Goal: Information Seeking & Learning: Learn about a topic

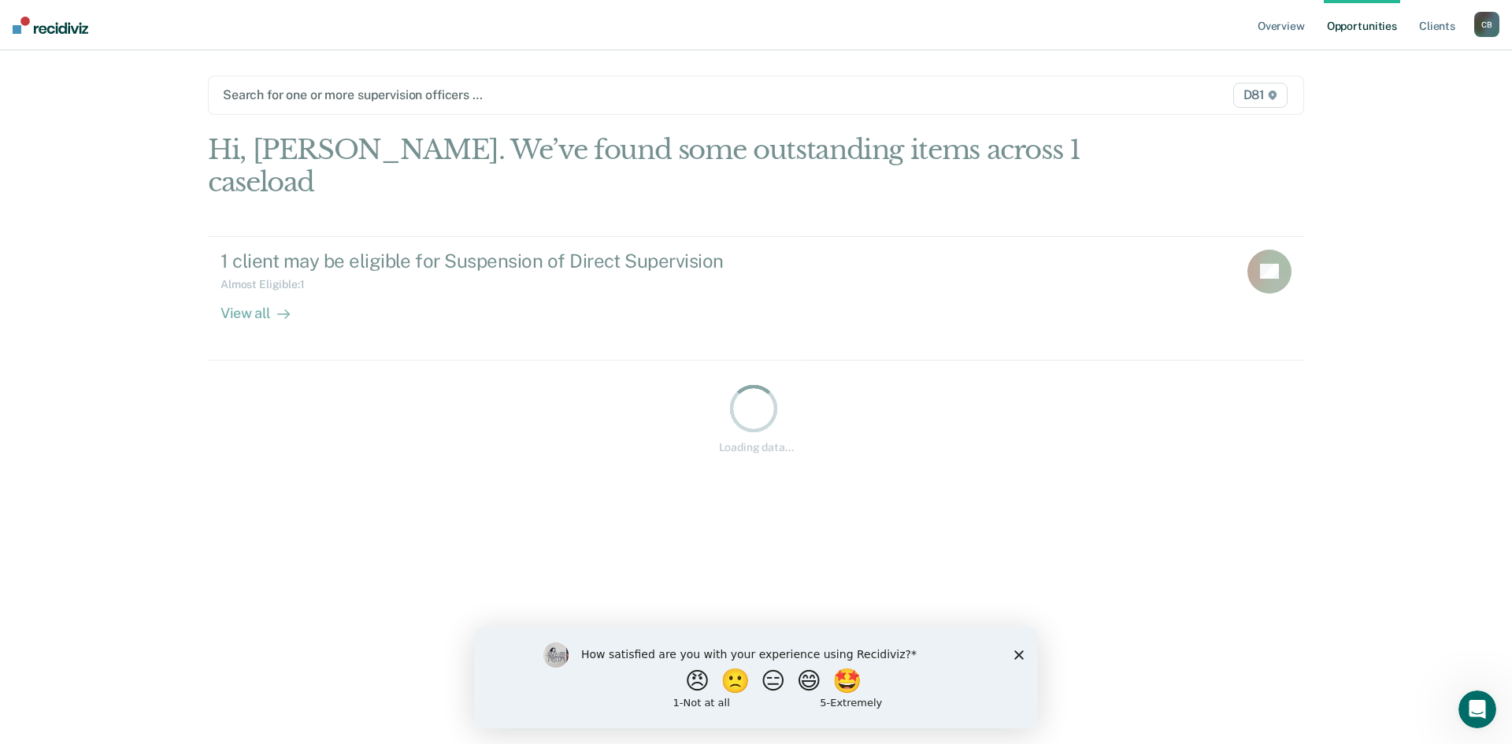
click at [1016, 656] on icon "Close survey" at bounding box center [1018, 654] width 9 height 9
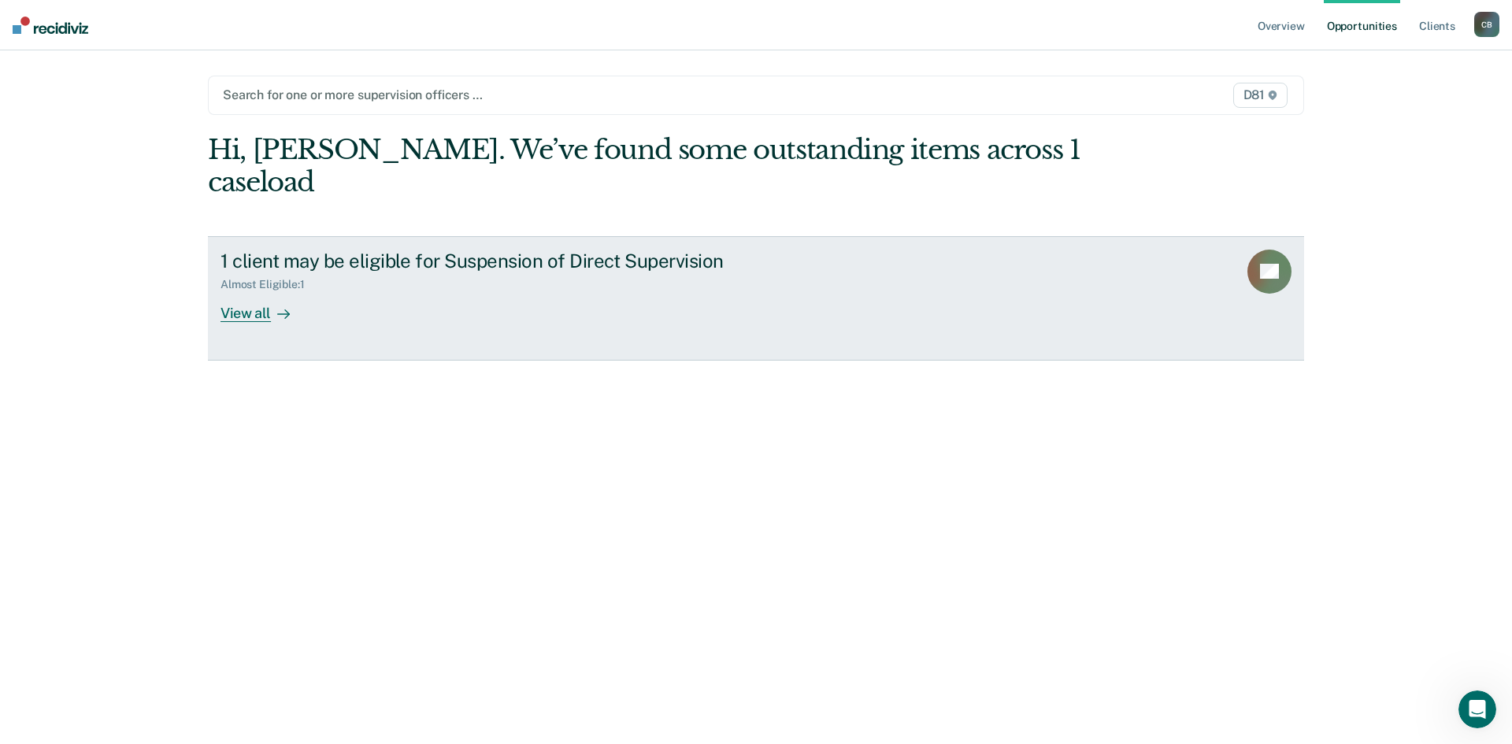
click at [272, 310] on div at bounding box center [280, 313] width 19 height 18
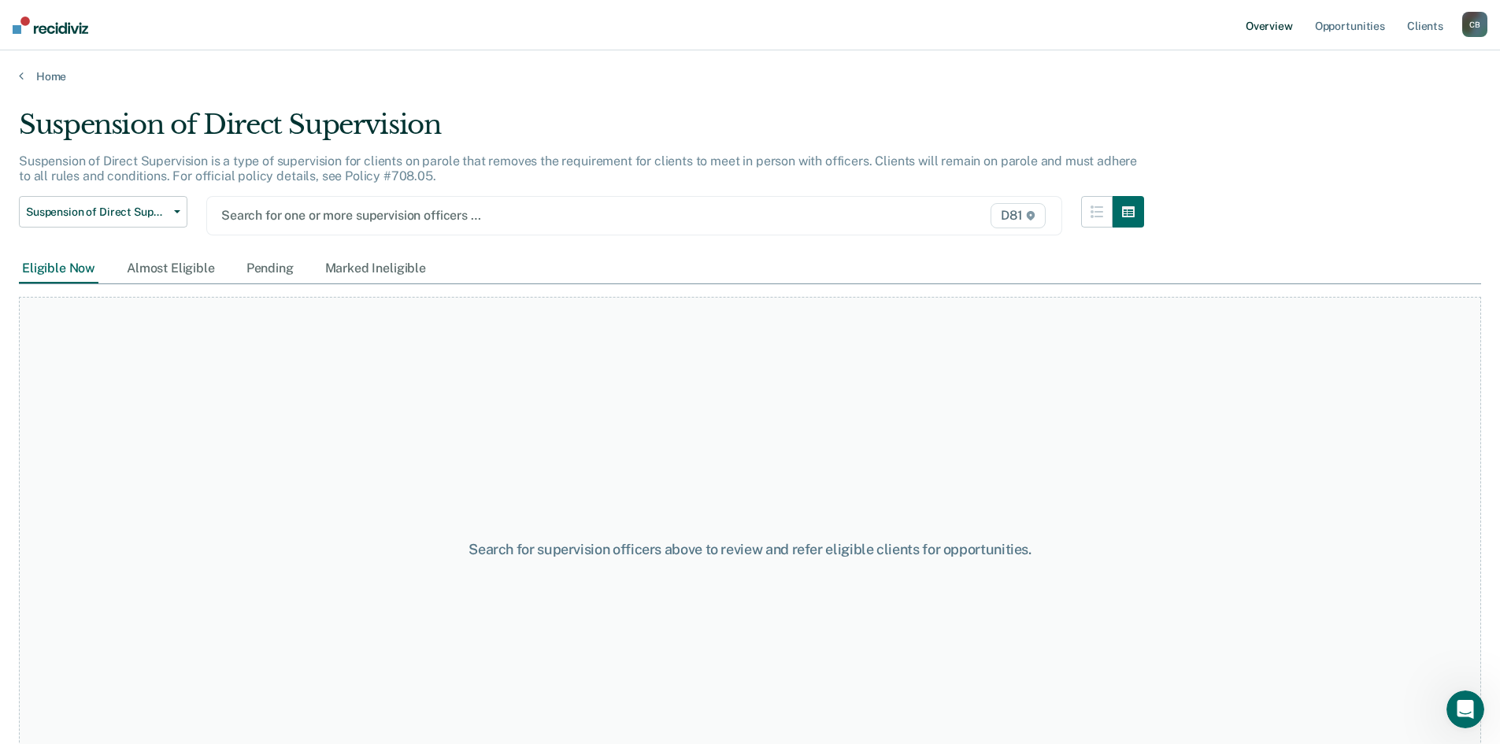
click at [1263, 23] on link "Overview" at bounding box center [1270, 25] width 54 height 50
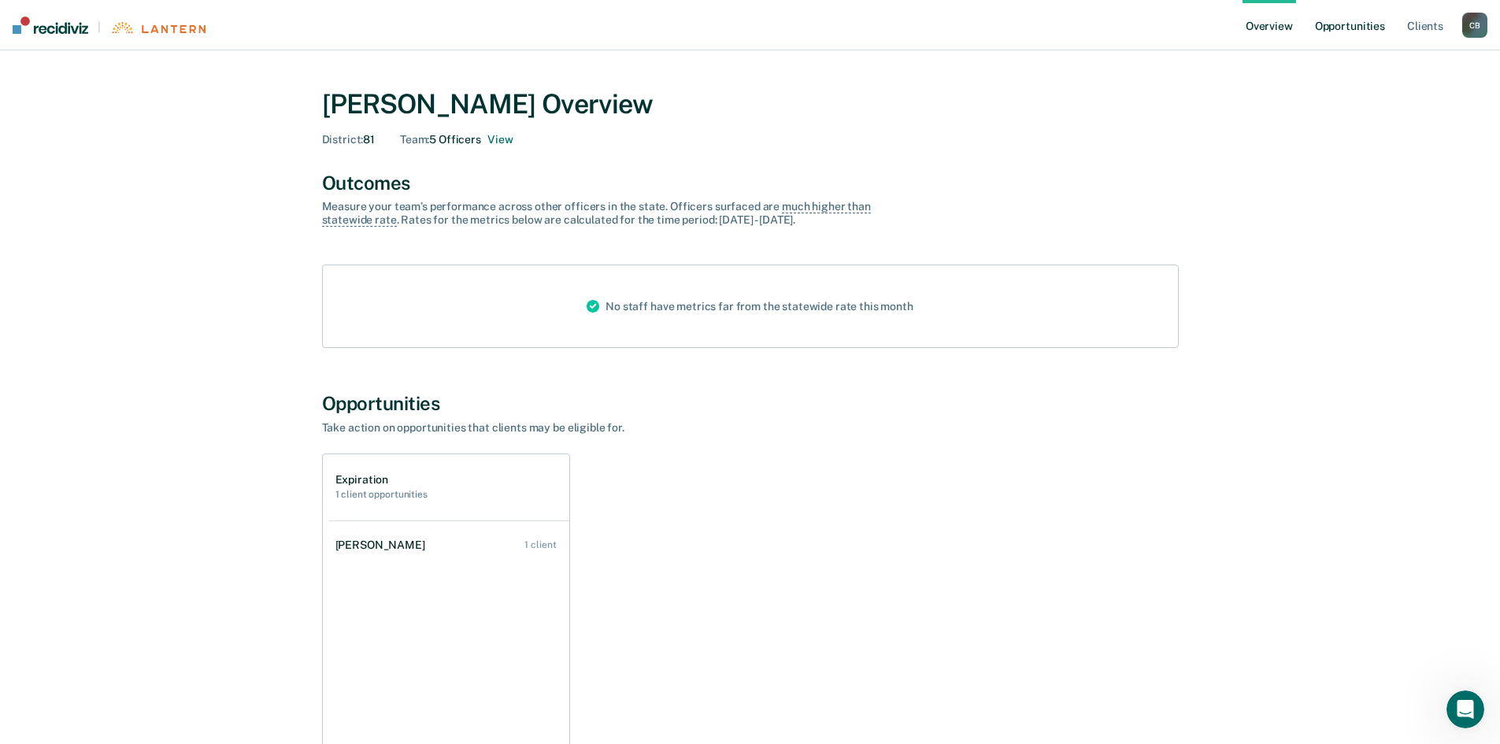
click at [1360, 20] on link "Opportunities" at bounding box center [1350, 25] width 76 height 50
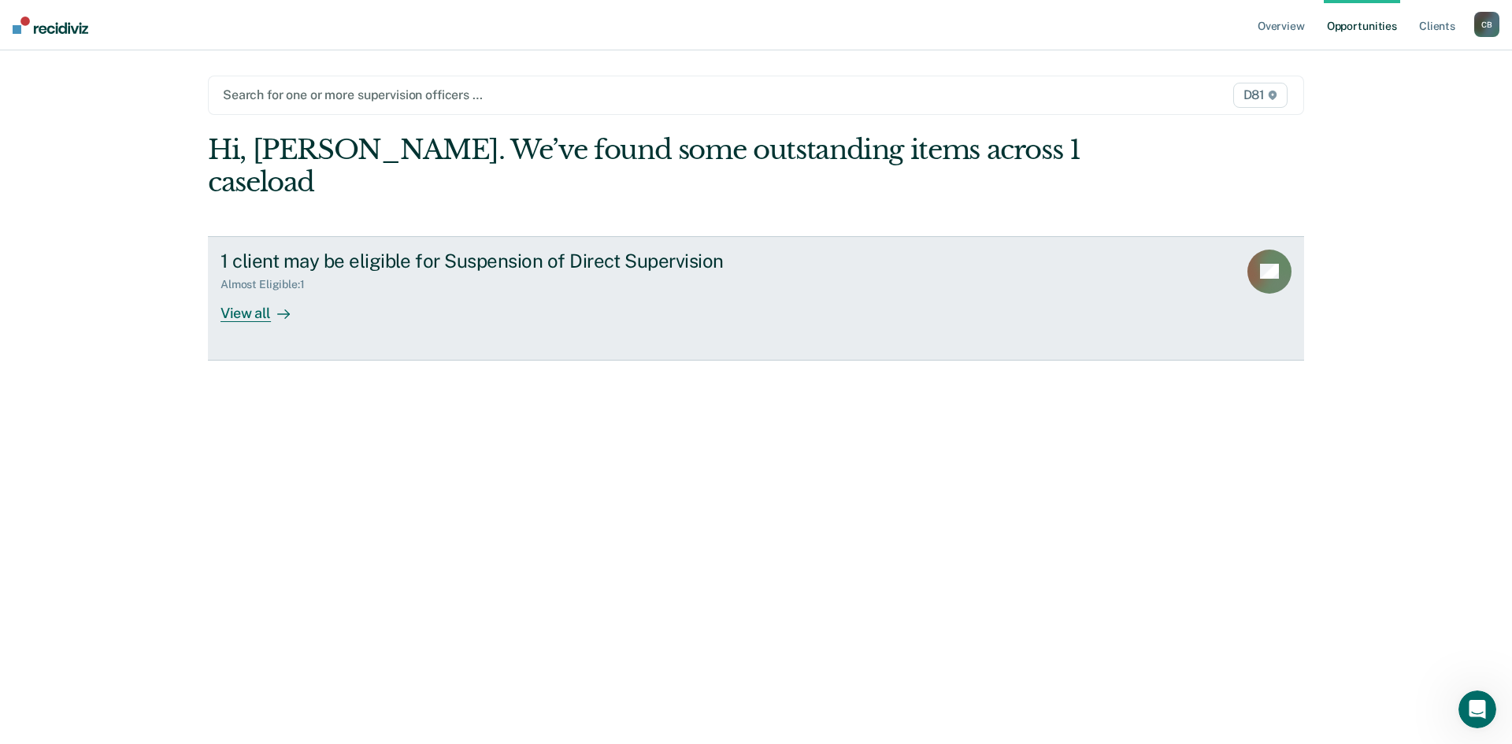
click at [258, 310] on div "View all" at bounding box center [265, 306] width 88 height 31
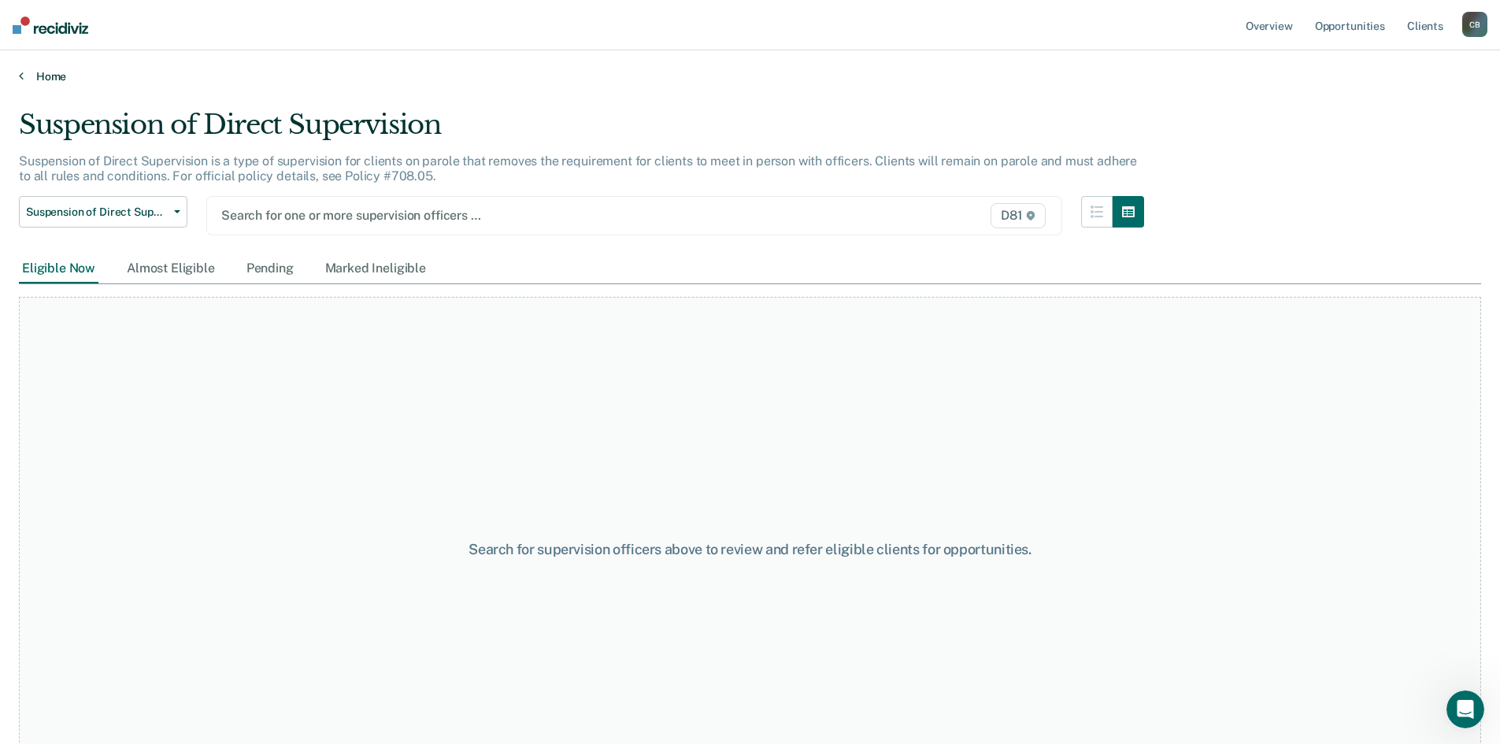
click at [46, 69] on link "Home" at bounding box center [750, 76] width 1463 height 14
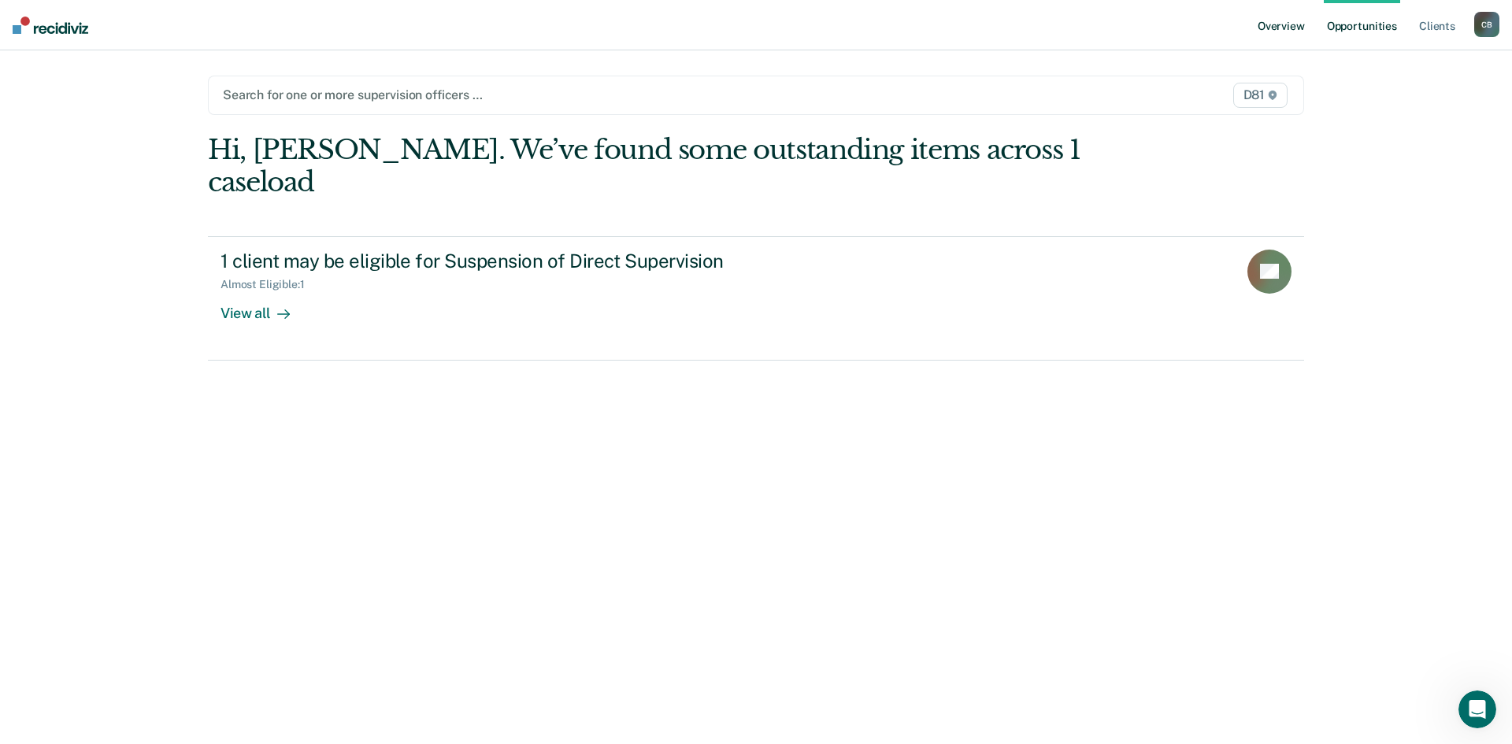
click at [1286, 17] on link "Overview" at bounding box center [1282, 25] width 54 height 50
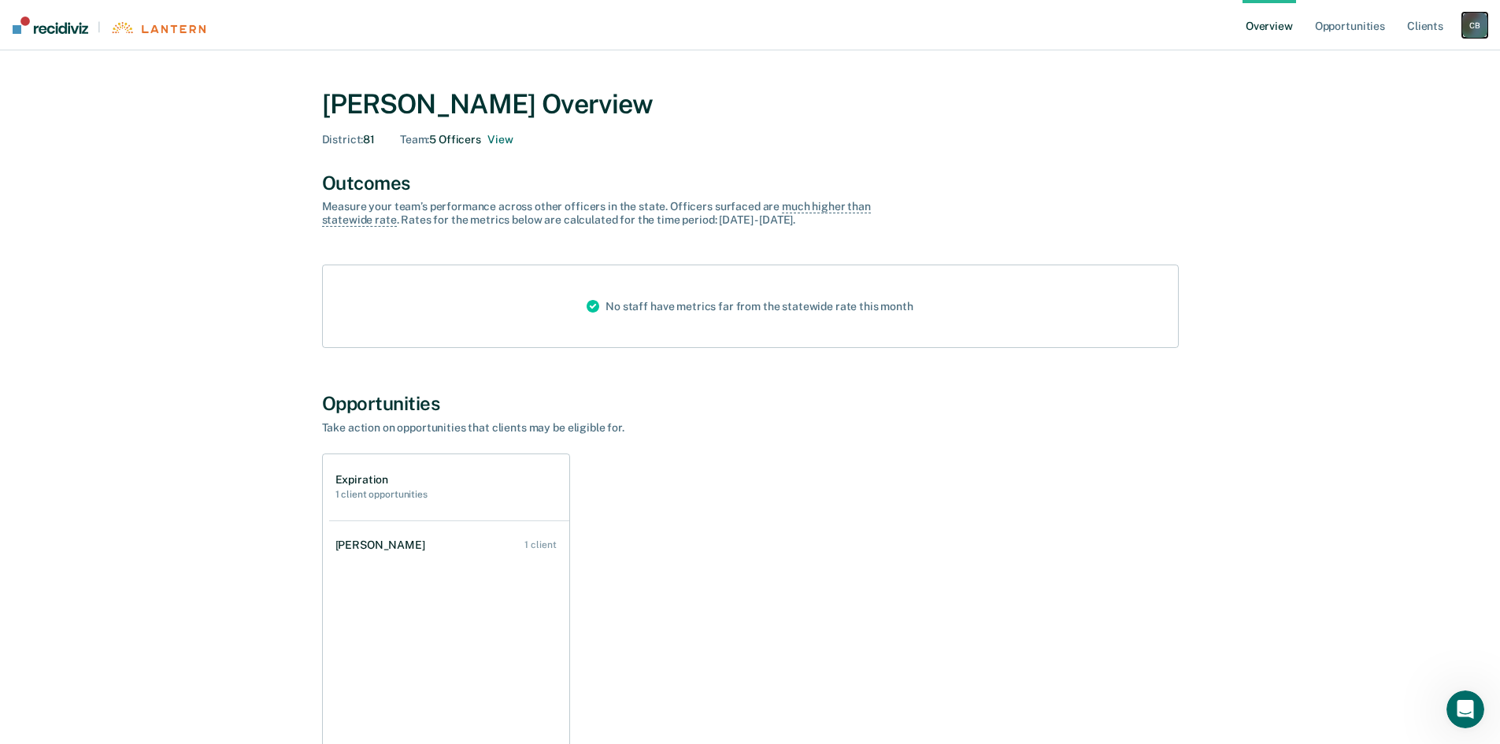
click at [1474, 24] on div "C B" at bounding box center [1475, 25] width 25 height 25
click at [1356, 101] on link "Log Out" at bounding box center [1411, 101] width 127 height 13
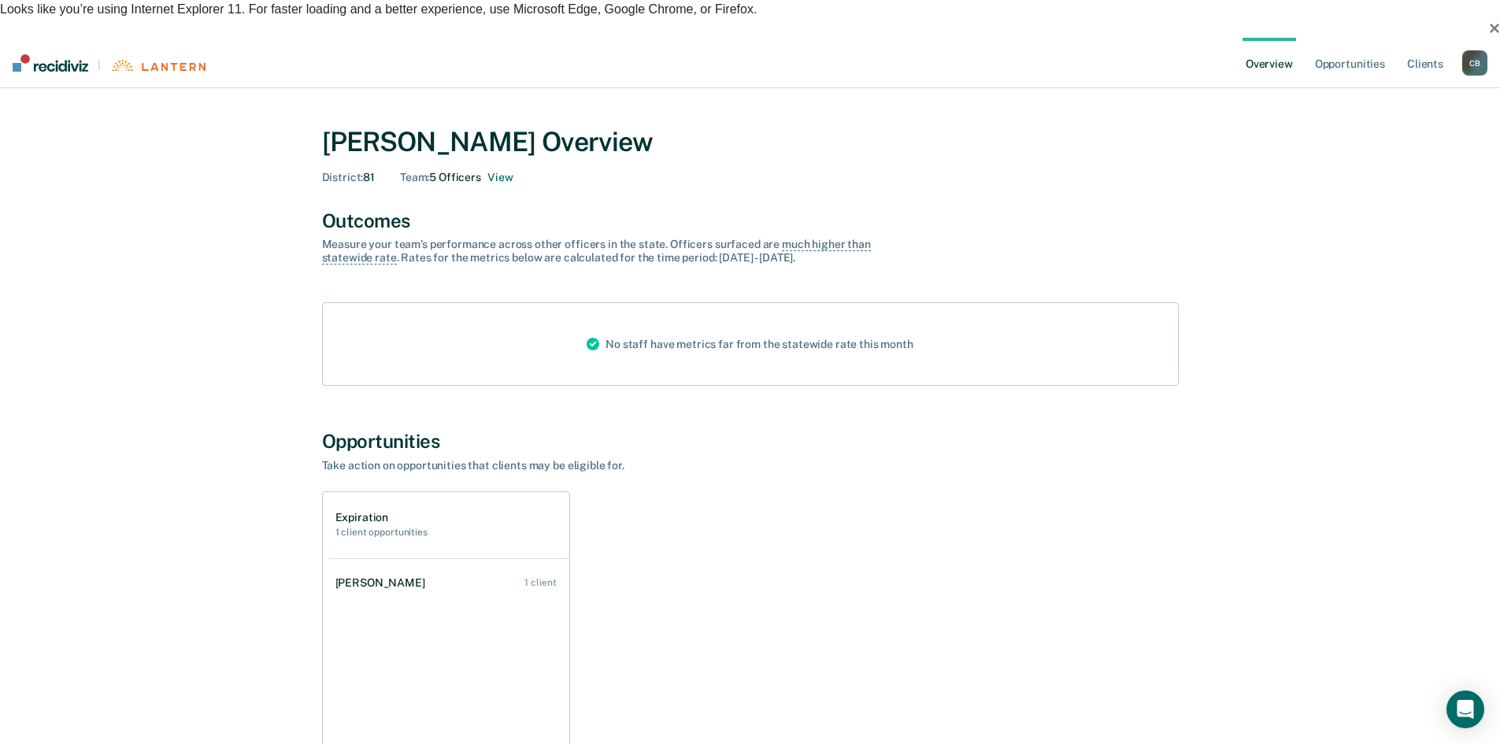
click at [368, 527] on h2 "1 client opportunities" at bounding box center [382, 532] width 92 height 11
click at [369, 561] on link "[PERSON_NAME] 1 client" at bounding box center [449, 583] width 240 height 45
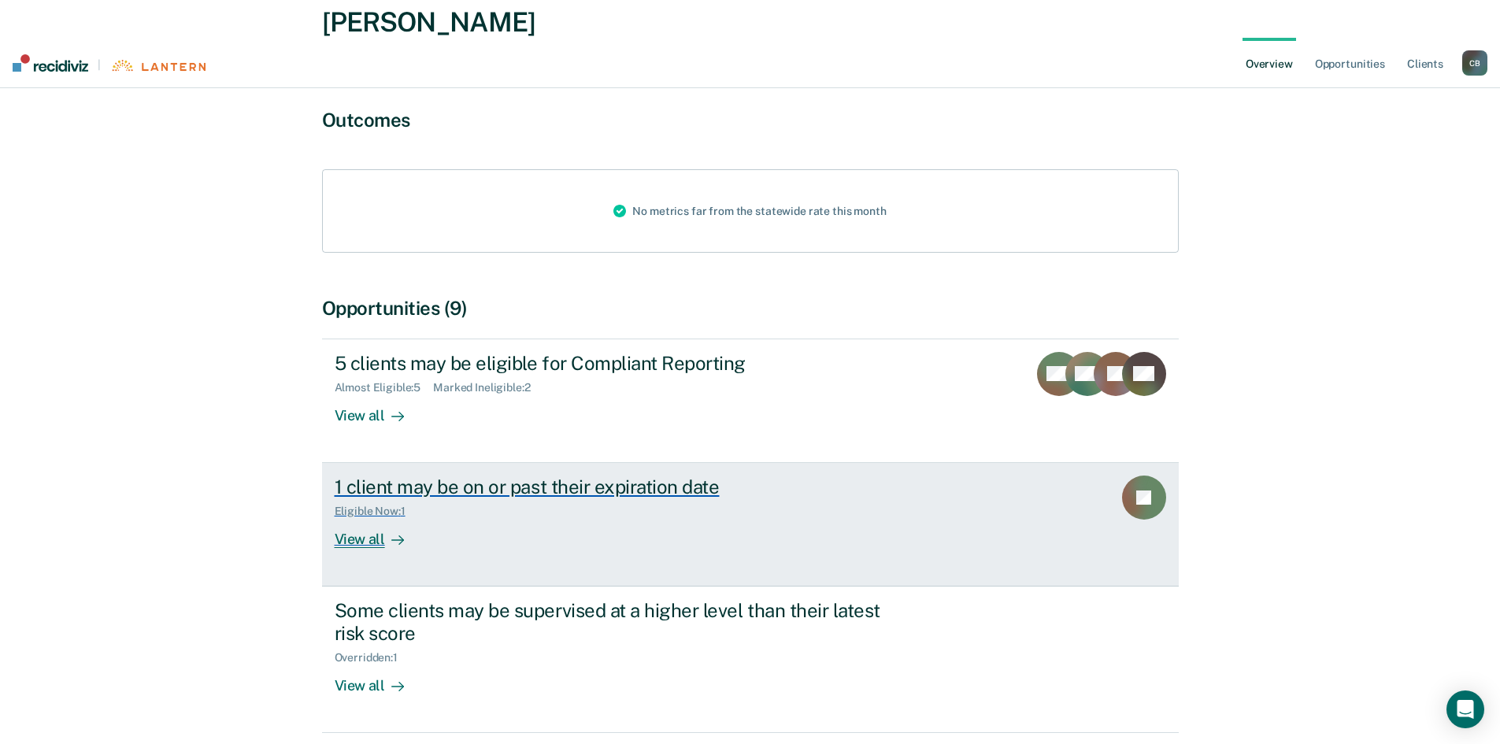
scroll to position [159, 0]
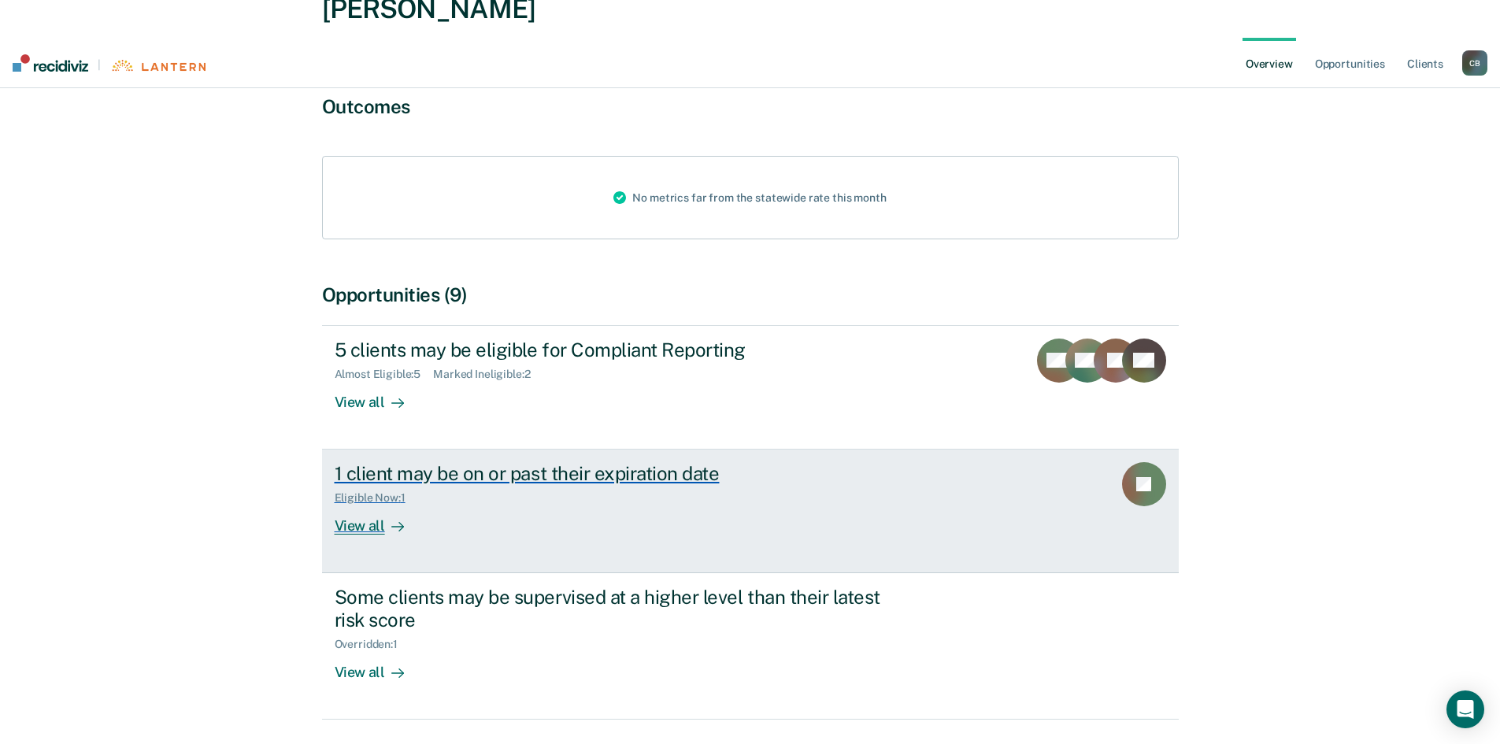
click at [379, 505] on div "View all" at bounding box center [379, 520] width 88 height 31
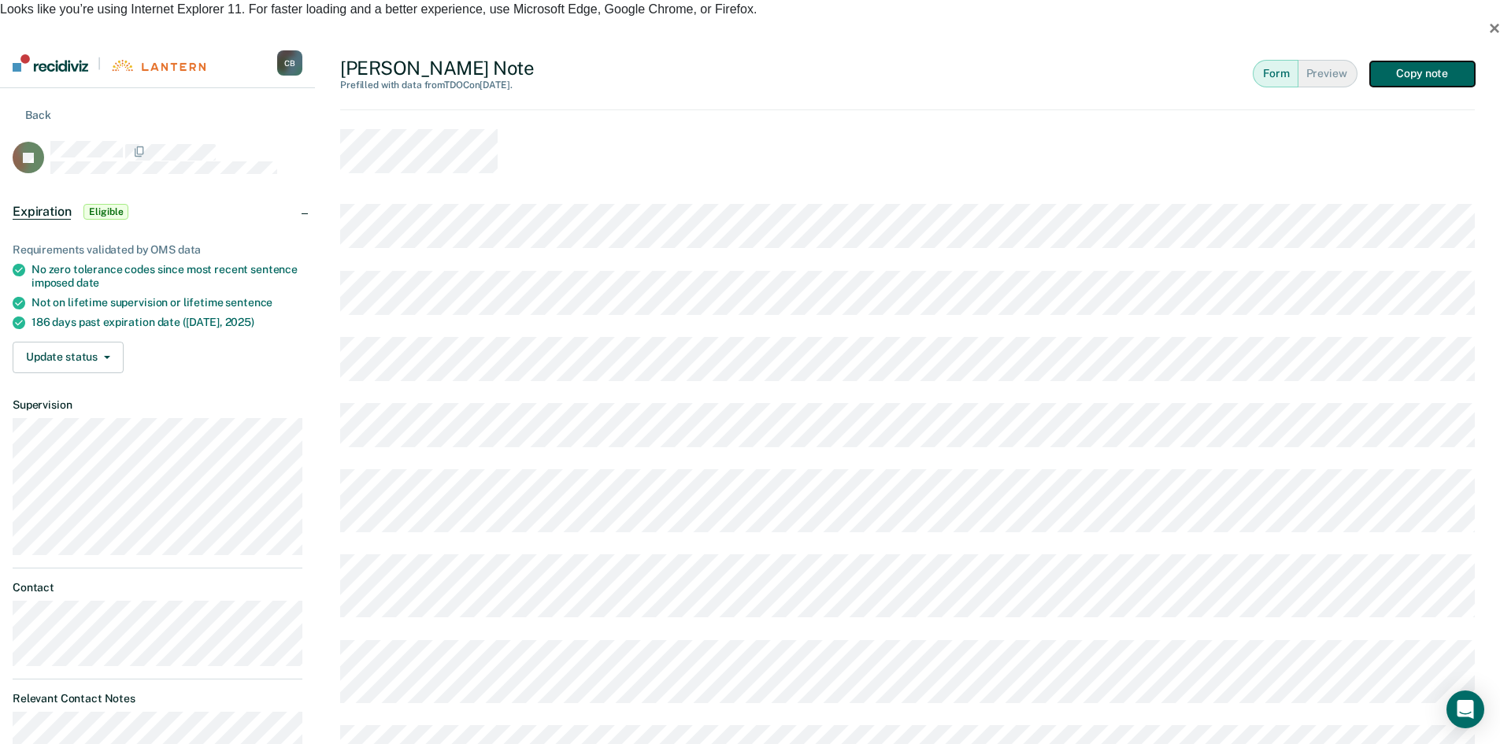
click at [1445, 61] on button "Copy note" at bounding box center [1423, 73] width 105 height 25
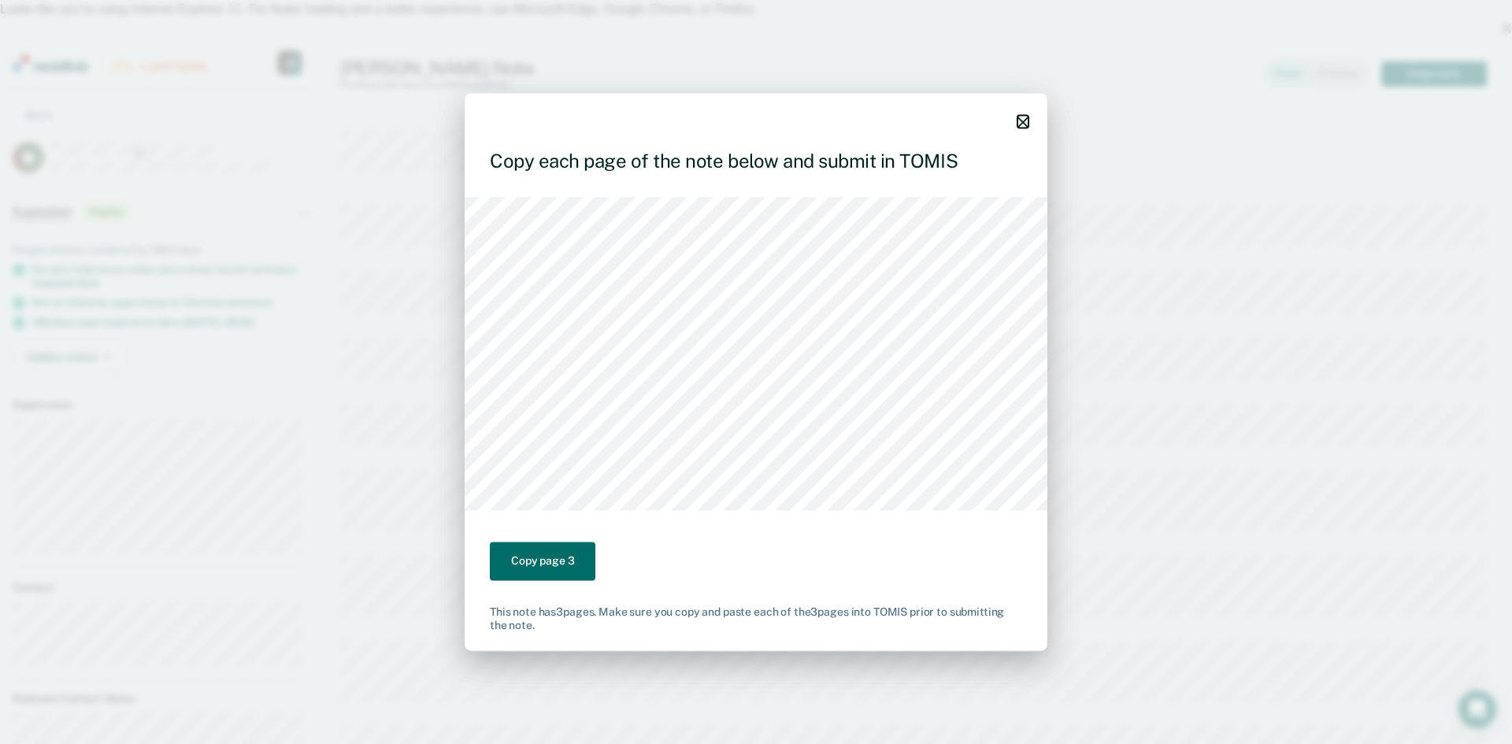
click at [1027, 117] on icon "button" at bounding box center [1023, 122] width 11 height 11
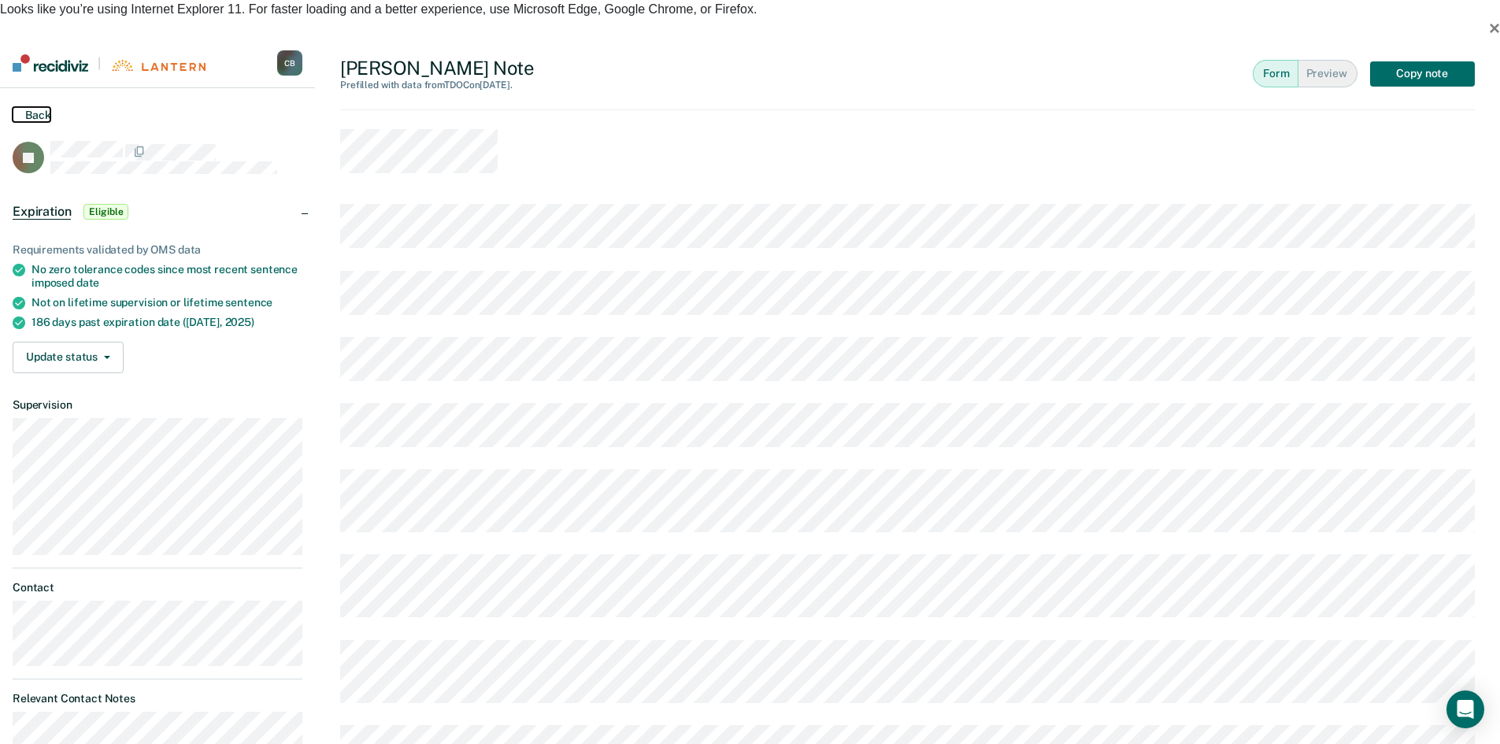
click at [44, 107] on button "Back" at bounding box center [32, 114] width 38 height 15
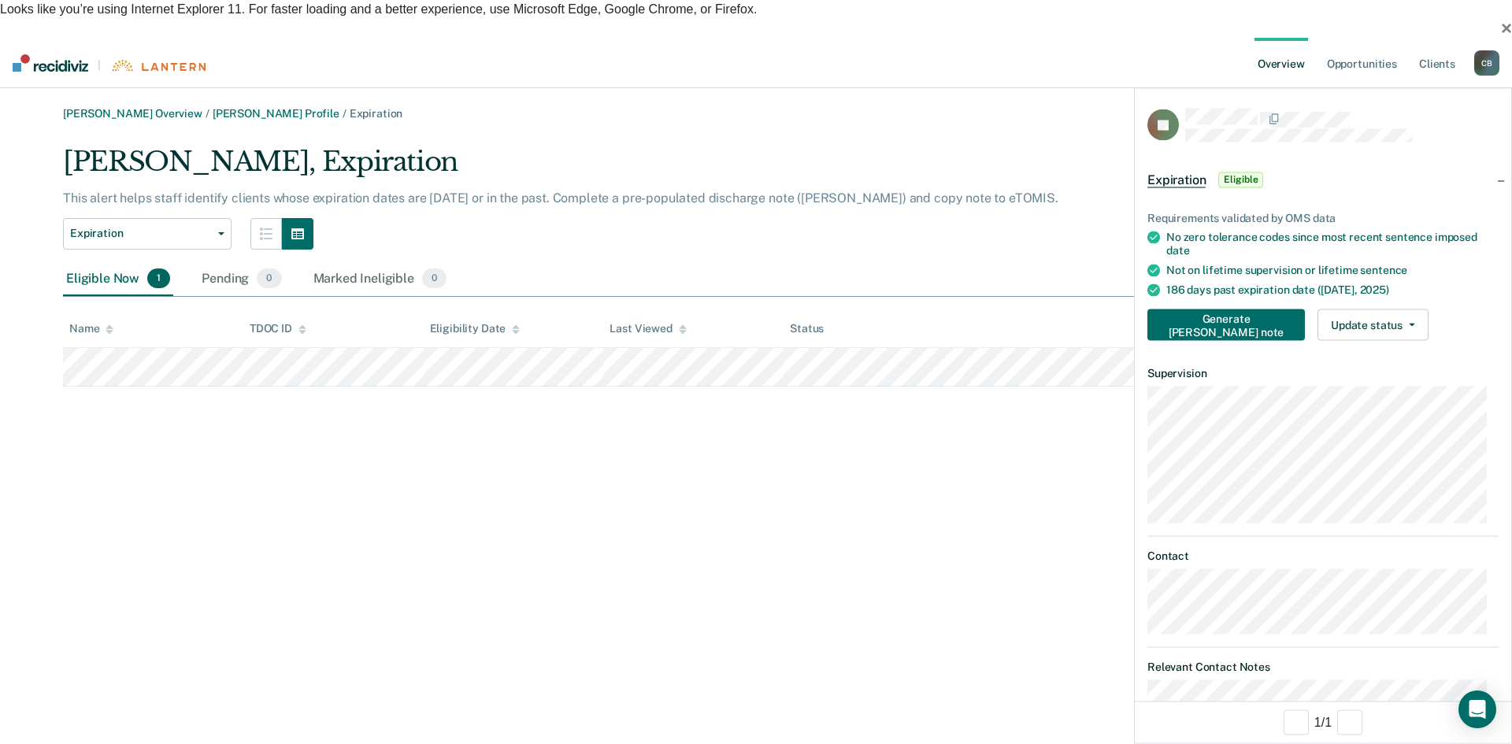
click at [1500, 69] on div at bounding box center [1323, 69] width 376 height 39
click at [1495, 67] on icon "button" at bounding box center [1493, 70] width 11 height 11
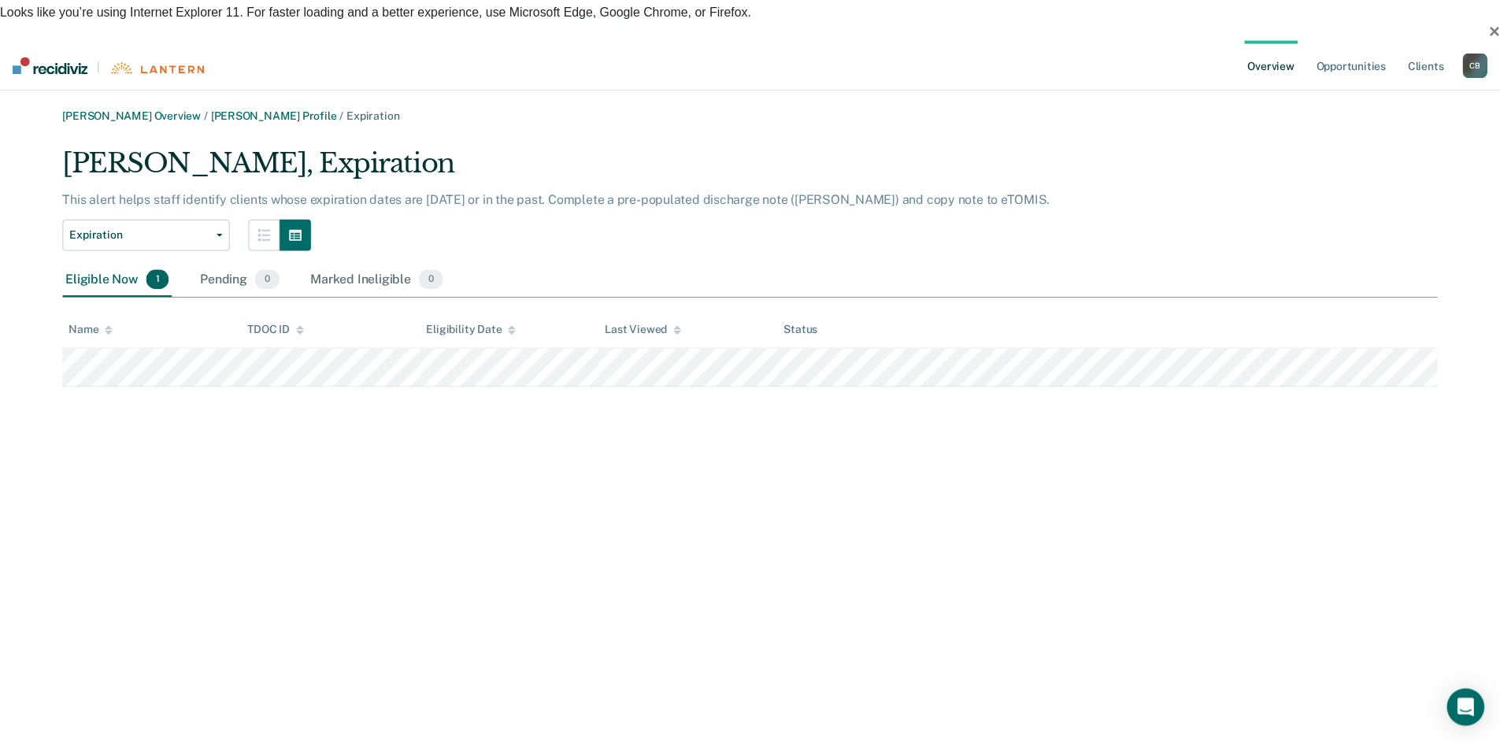
scroll to position [159, 0]
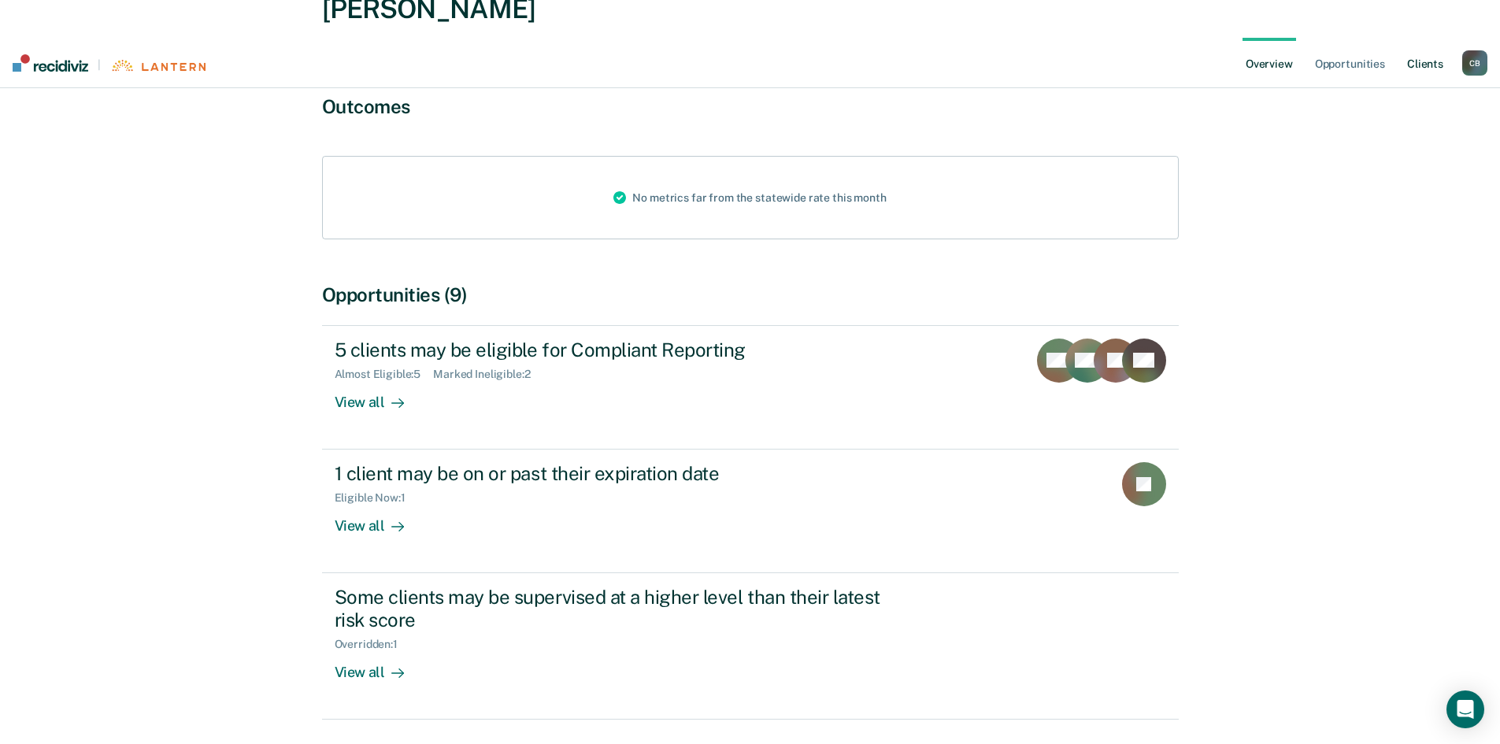
click at [1430, 38] on link "Client s" at bounding box center [1425, 63] width 43 height 50
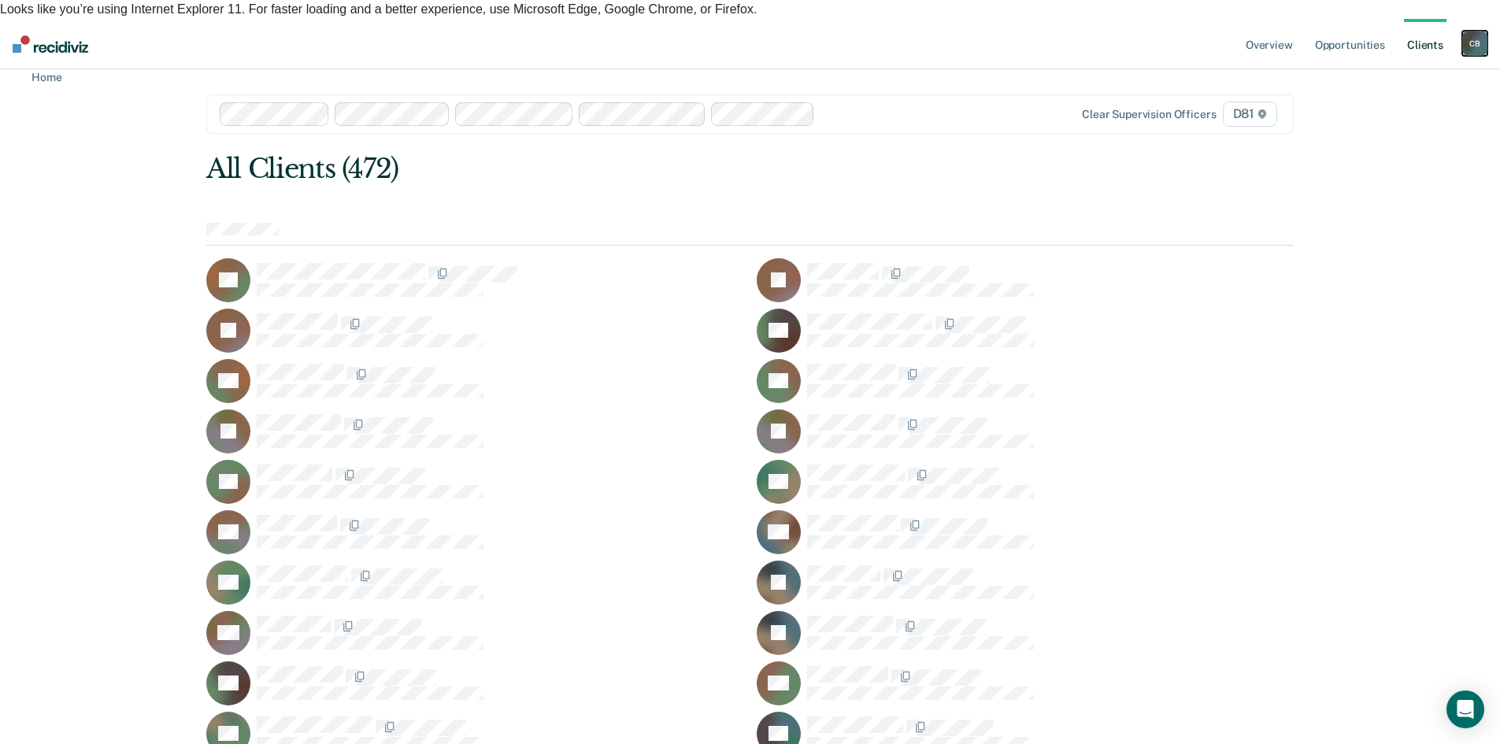
click at [1469, 31] on div "C B" at bounding box center [1475, 43] width 25 height 25
click at [1369, 116] on link "Log Out" at bounding box center [1411, 122] width 127 height 13
